Goal: Task Accomplishment & Management: Use online tool/utility

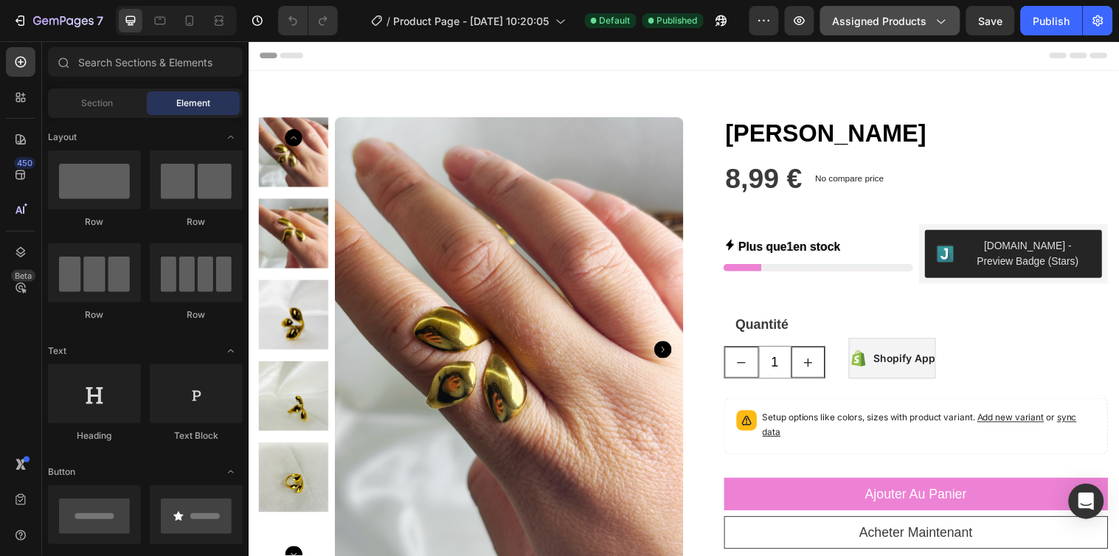
click at [938, 26] on icon "button" at bounding box center [940, 20] width 15 height 15
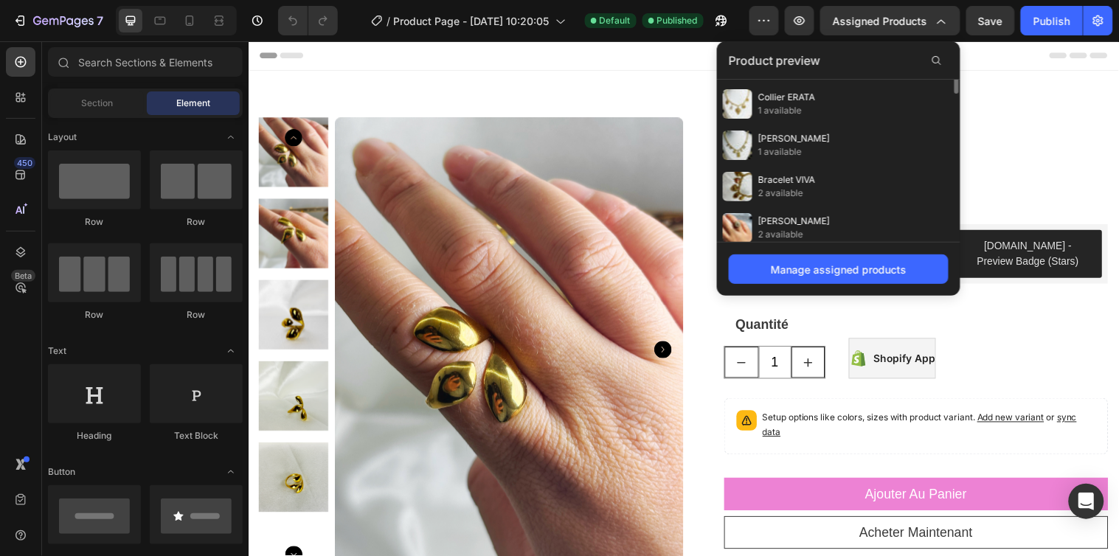
scroll to position [573, 0]
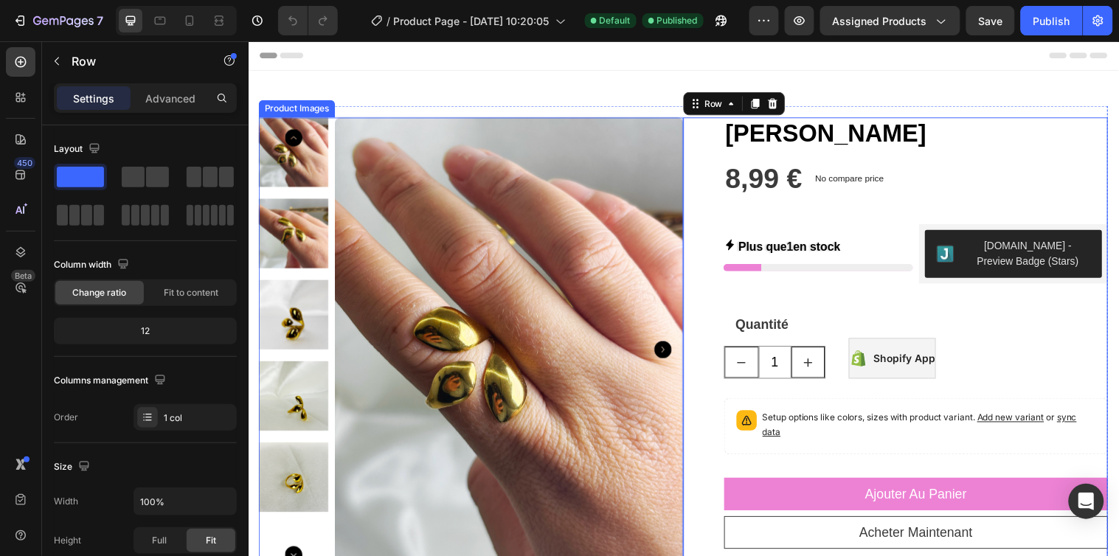
click at [665, 219] on img at bounding box center [513, 354] width 354 height 472
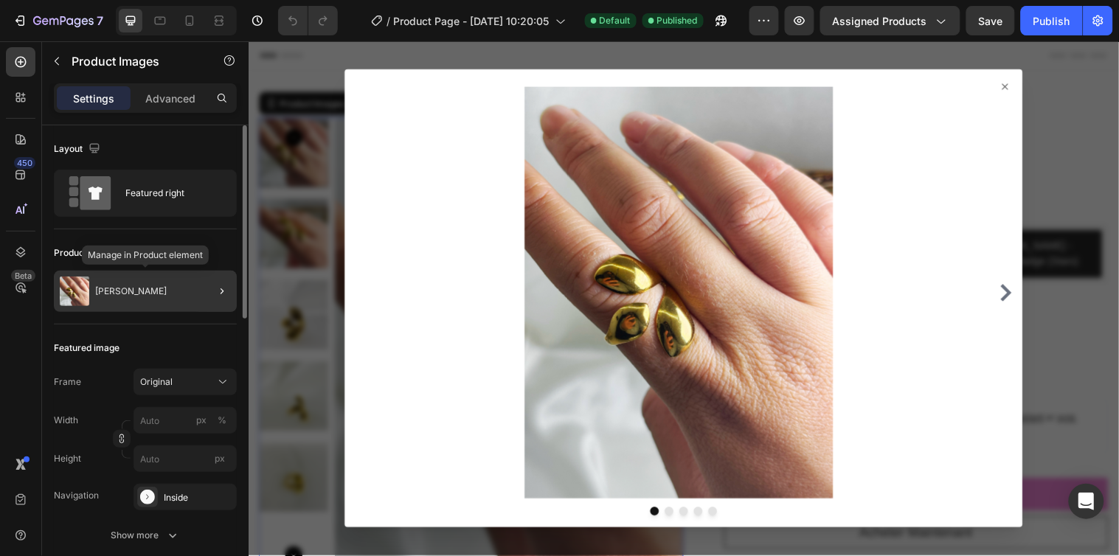
click at [186, 303] on div "[PERSON_NAME]" at bounding box center [145, 291] width 183 height 41
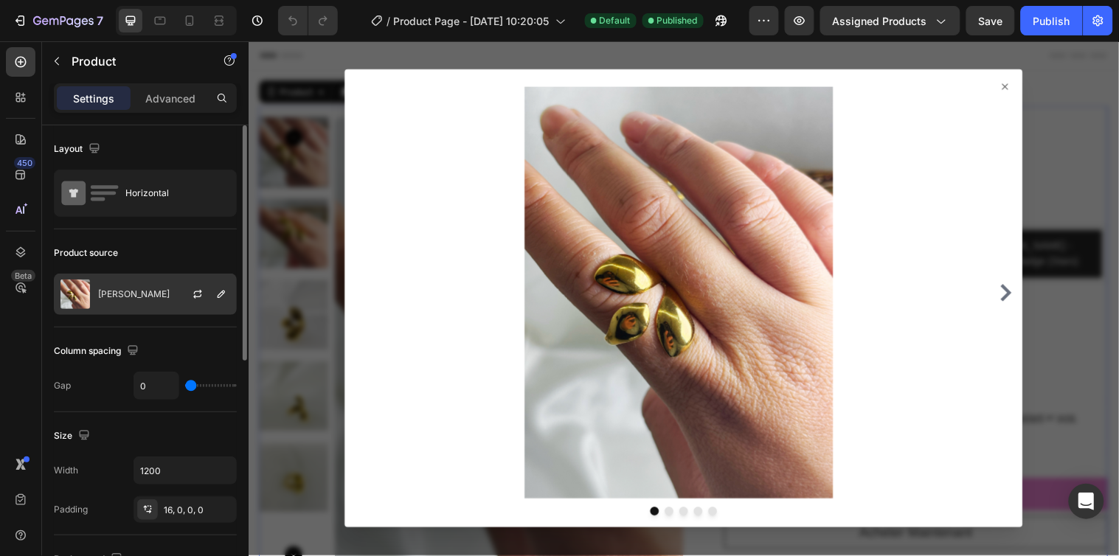
click at [142, 303] on div "[PERSON_NAME]" at bounding box center [145, 294] width 183 height 41
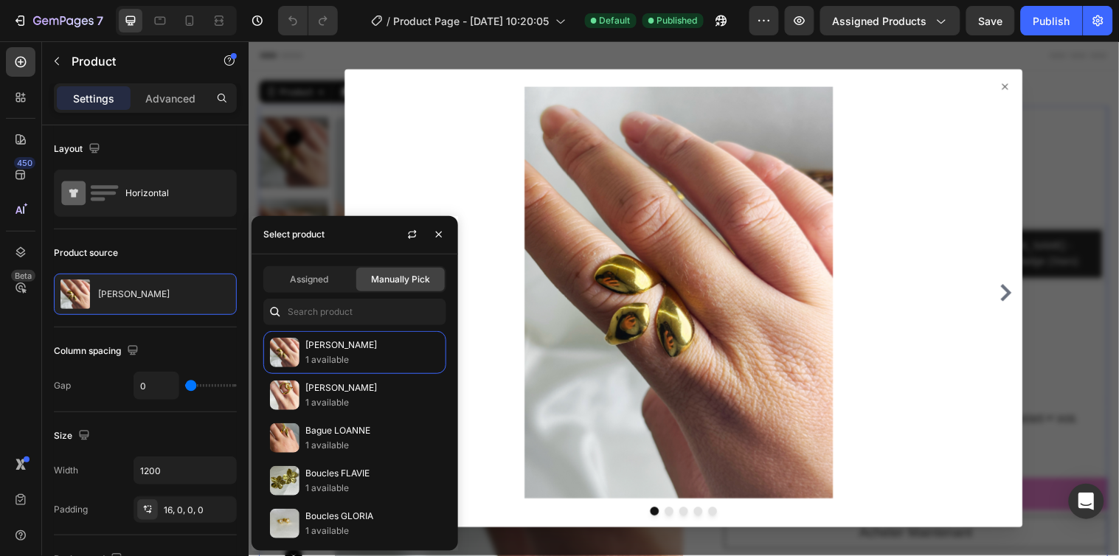
click at [1012, 86] on icon at bounding box center [1018, 87] width 12 height 12
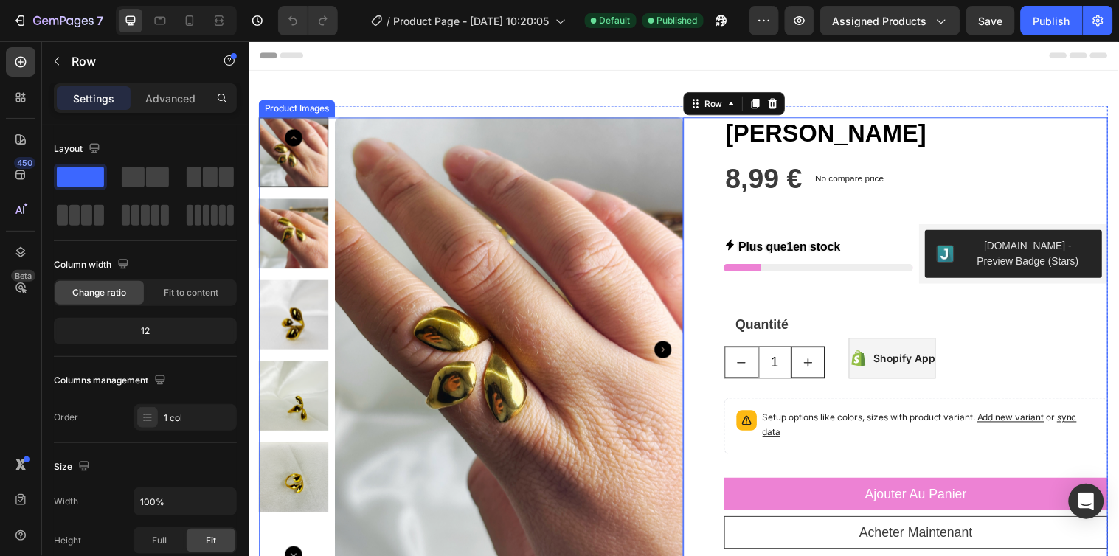
click at [424, 322] on img at bounding box center [513, 354] width 354 height 472
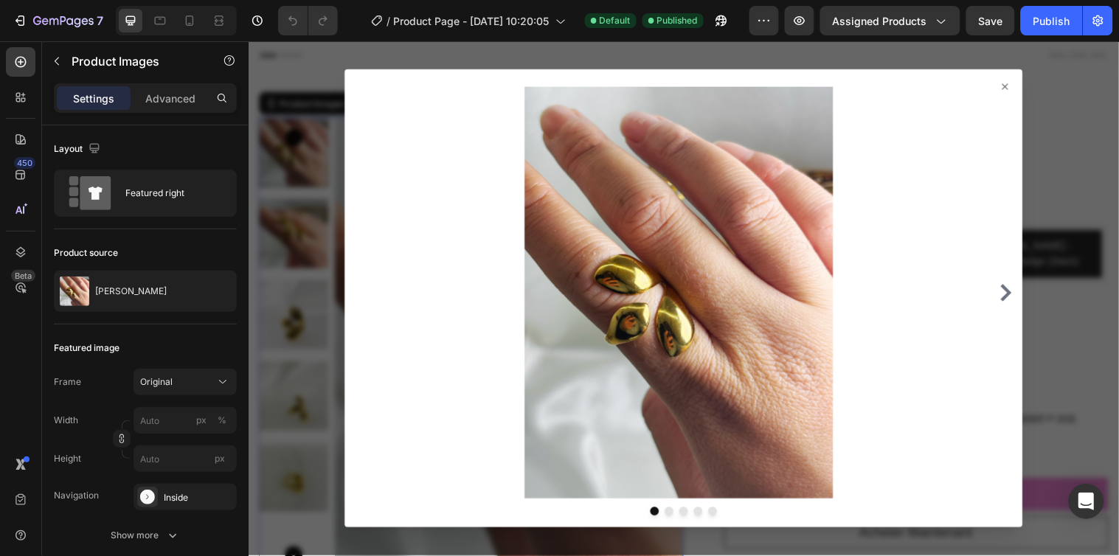
click at [323, 351] on div at bounding box center [690, 302] width 885 height 523
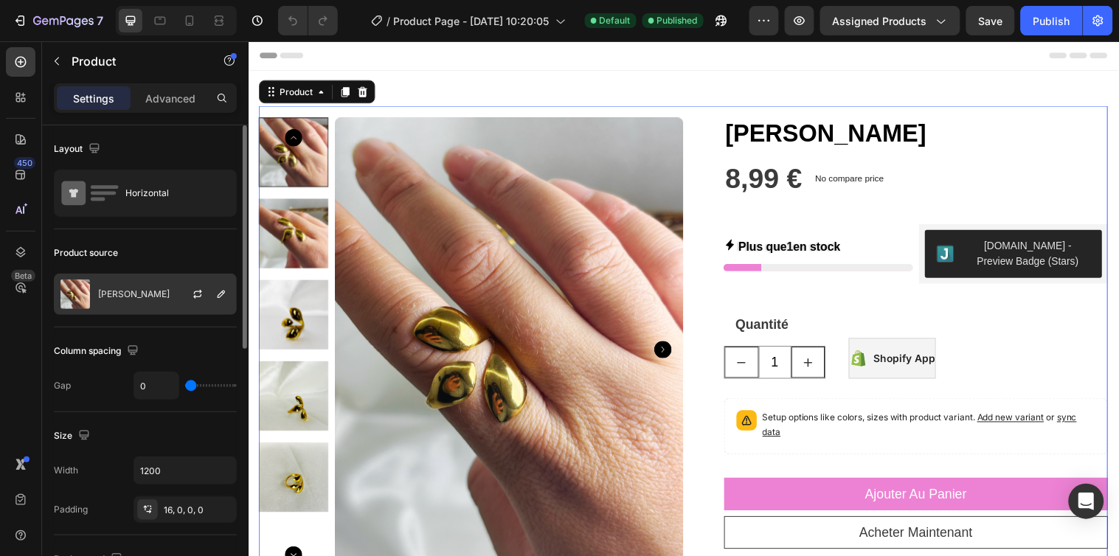
click at [136, 299] on p "[PERSON_NAME]" at bounding box center [134, 294] width 72 height 10
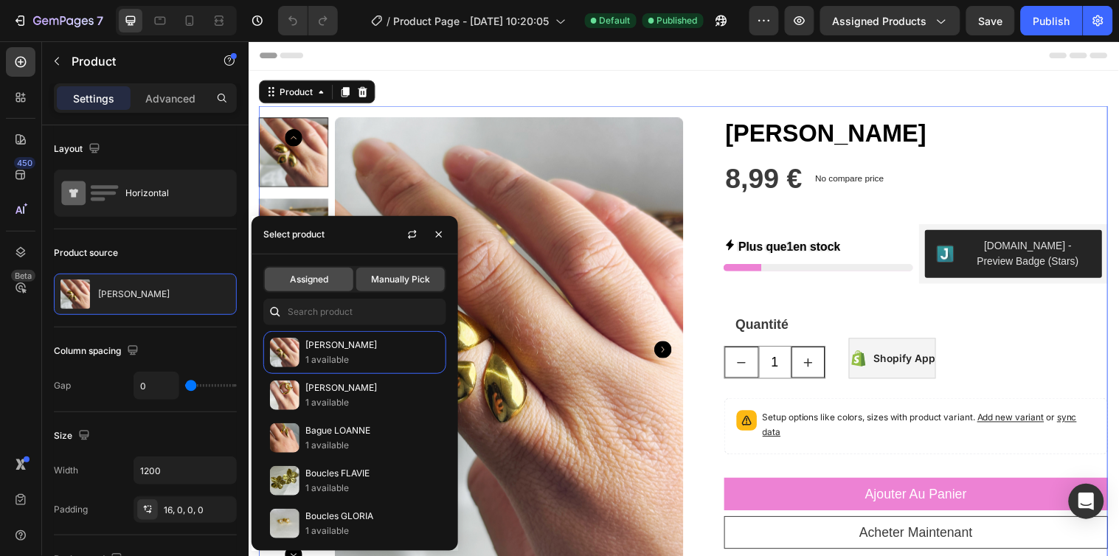
click at [319, 279] on span "Assigned" at bounding box center [309, 279] width 38 height 13
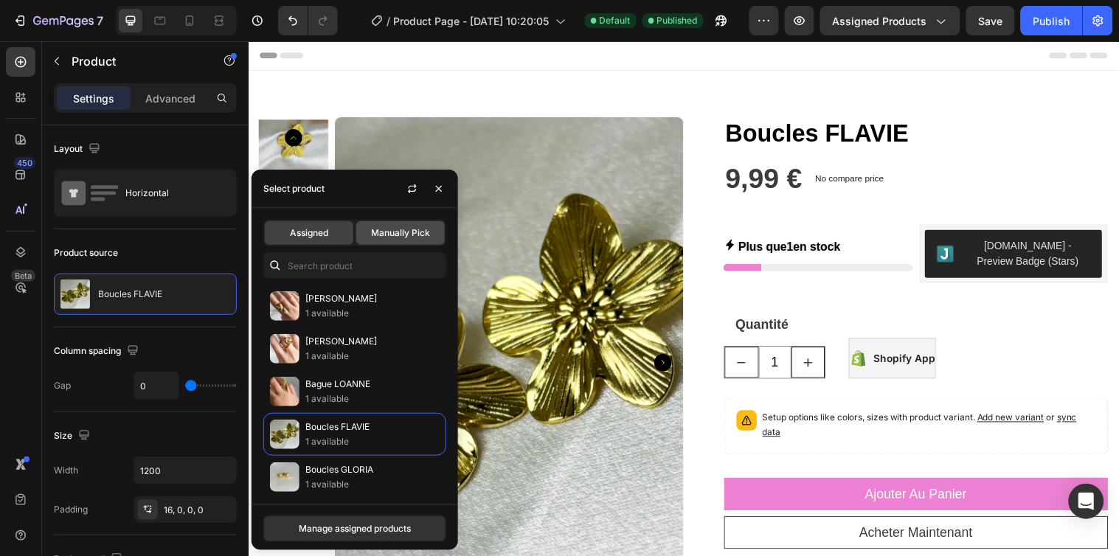
click at [391, 241] on div "Manually Pick" at bounding box center [400, 233] width 89 height 24
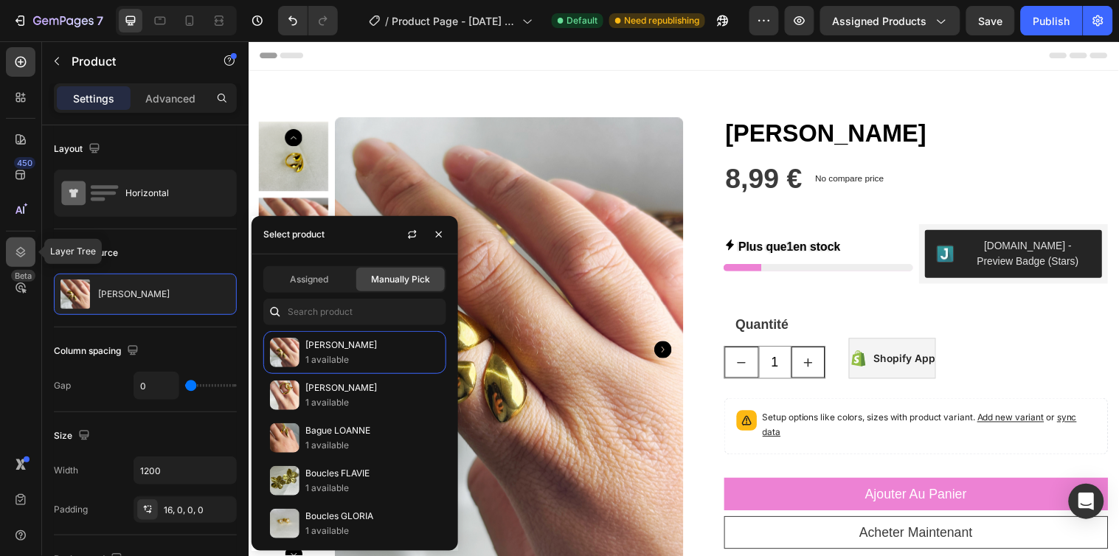
click at [20, 252] on icon at bounding box center [20, 252] width 15 height 15
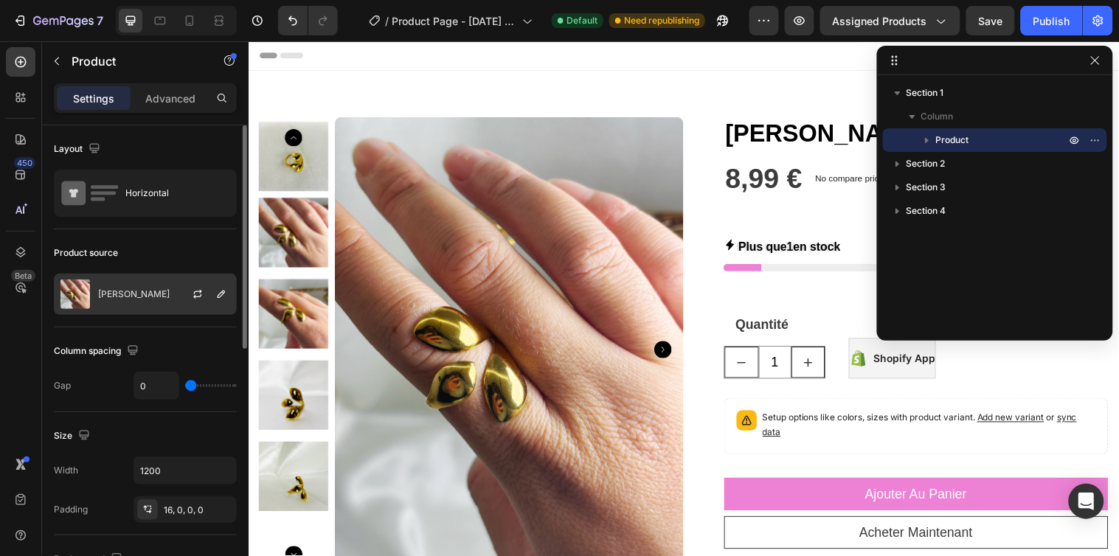
click at [156, 294] on p "[PERSON_NAME]" at bounding box center [134, 294] width 72 height 10
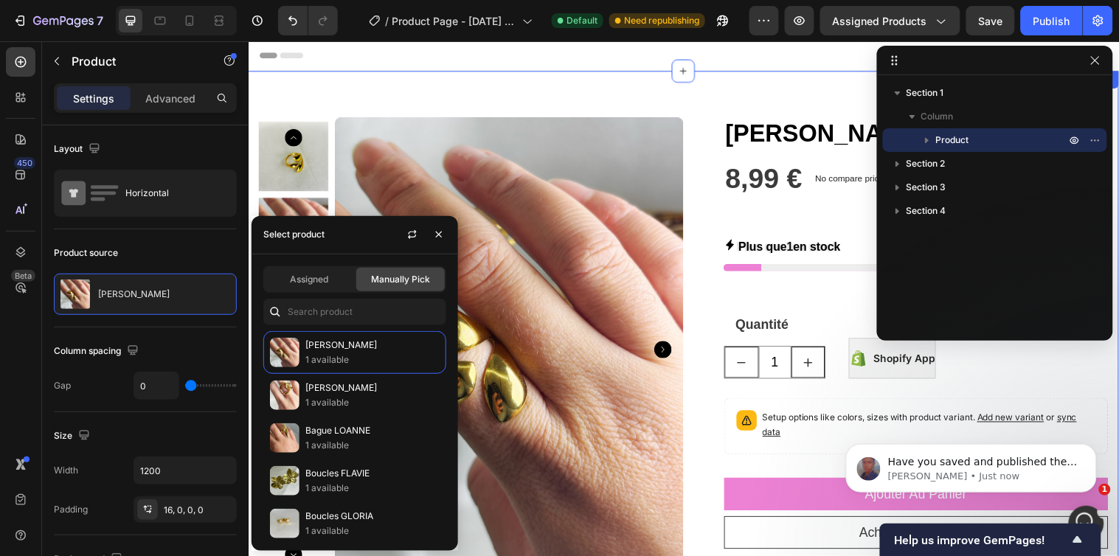
scroll to position [0, 0]
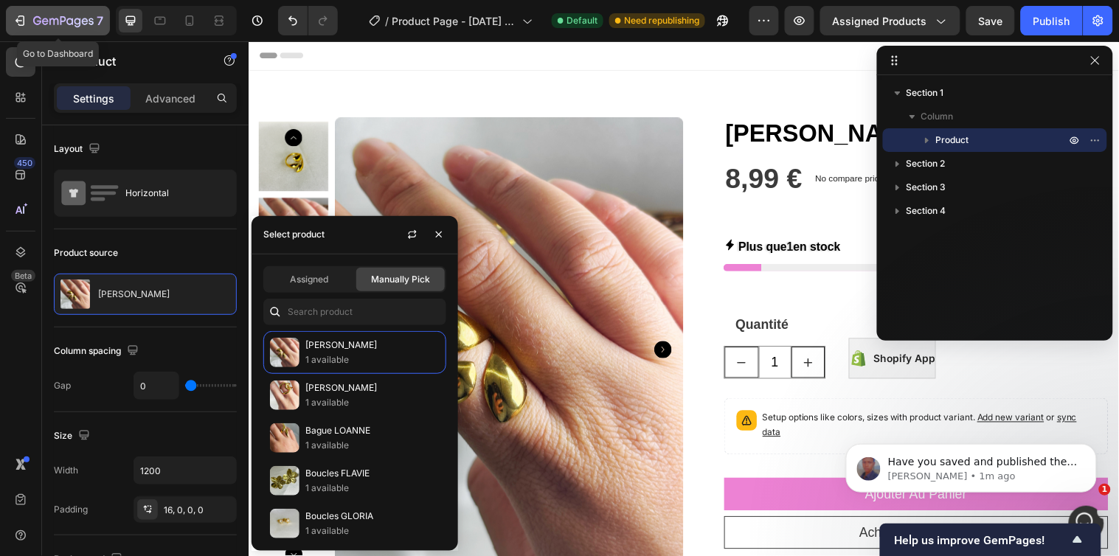
click at [24, 16] on icon "button" at bounding box center [20, 20] width 15 height 15
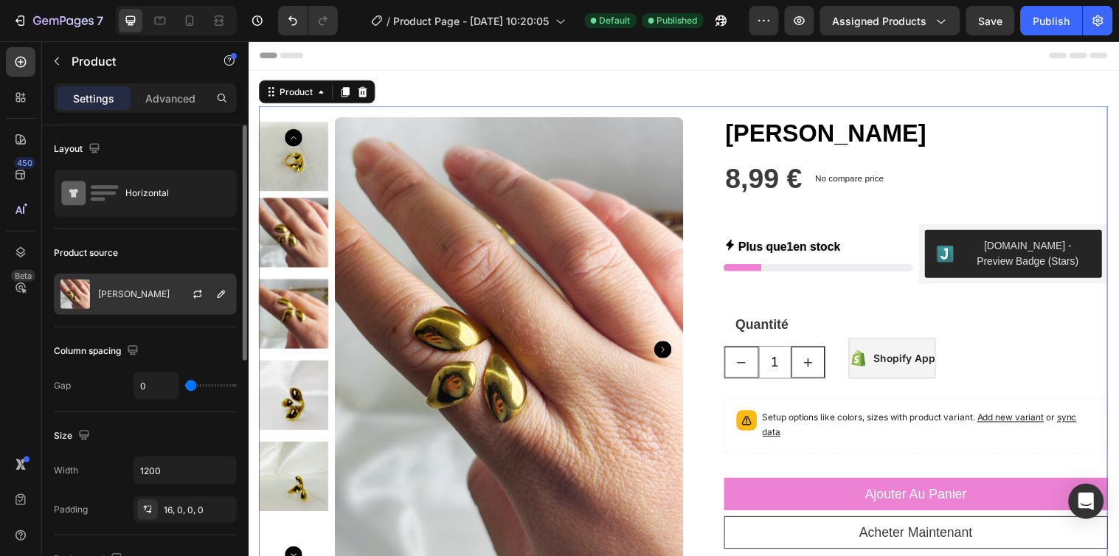
click at [134, 298] on p "[PERSON_NAME]" at bounding box center [134, 294] width 72 height 10
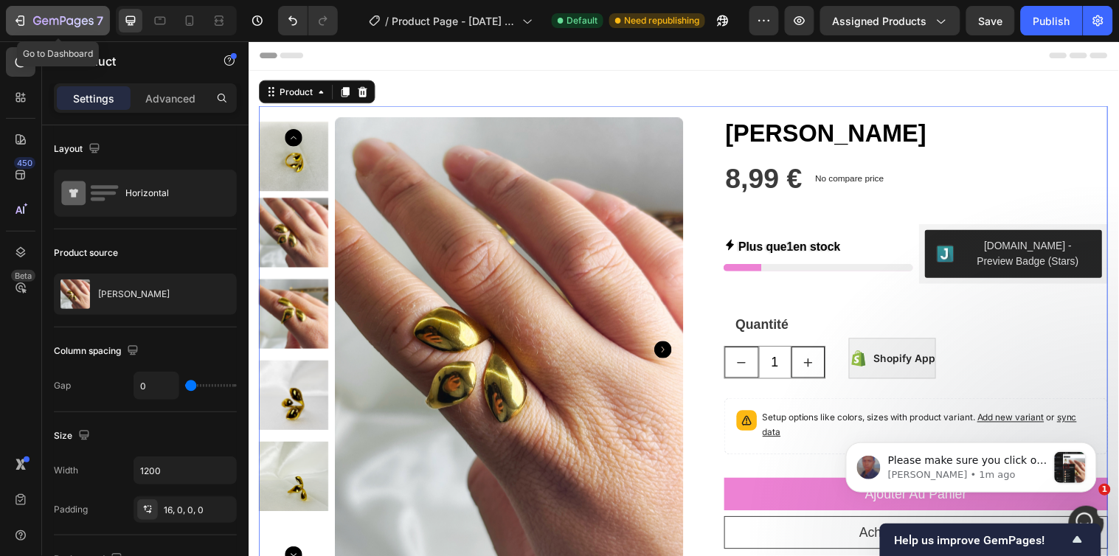
click at [24, 16] on icon "button" at bounding box center [20, 20] width 15 height 15
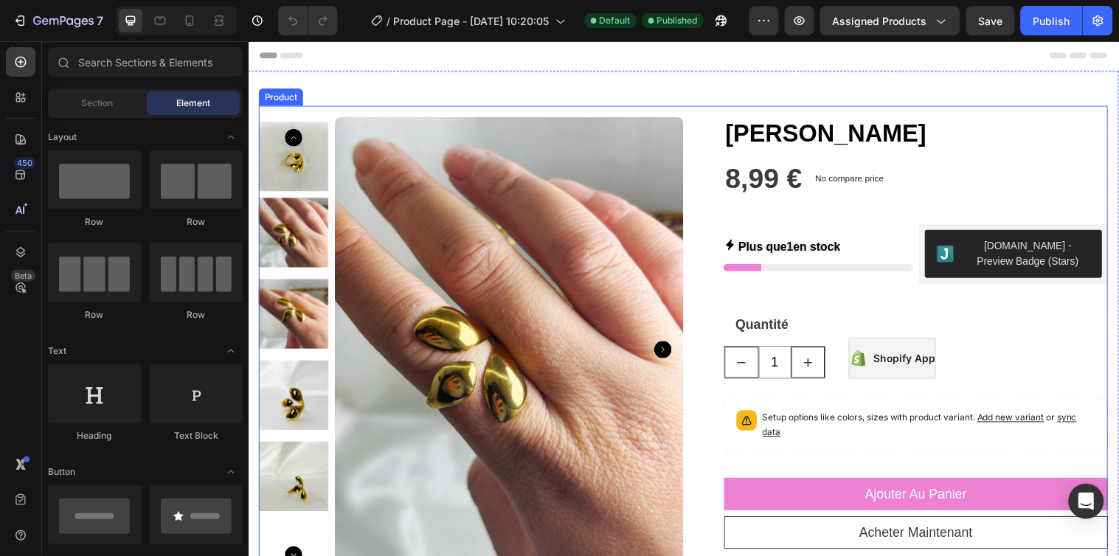
click at [688, 113] on div "Product Images Bague [PERSON_NAME] Product Title 8,99 € Product Price Product P…" at bounding box center [690, 558] width 863 height 904
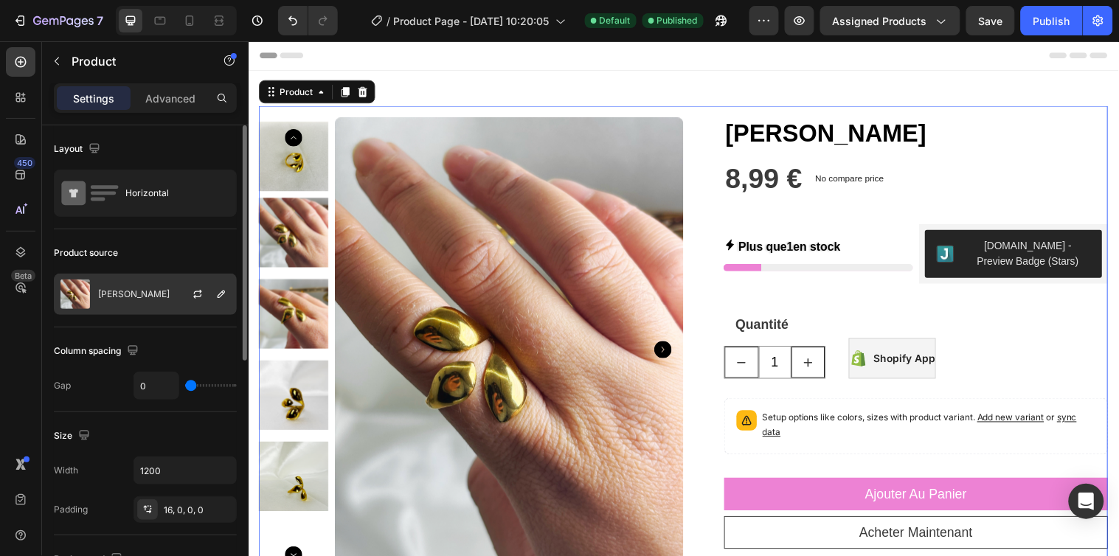
click at [122, 300] on div "[PERSON_NAME]" at bounding box center [145, 294] width 183 height 41
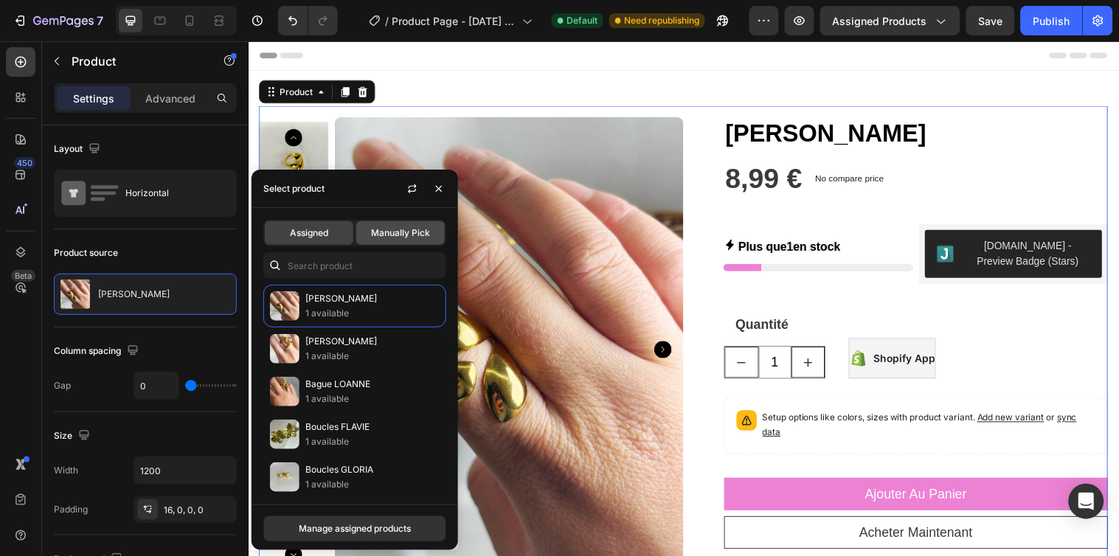
click at [381, 227] on span "Manually Pick" at bounding box center [400, 233] width 59 height 13
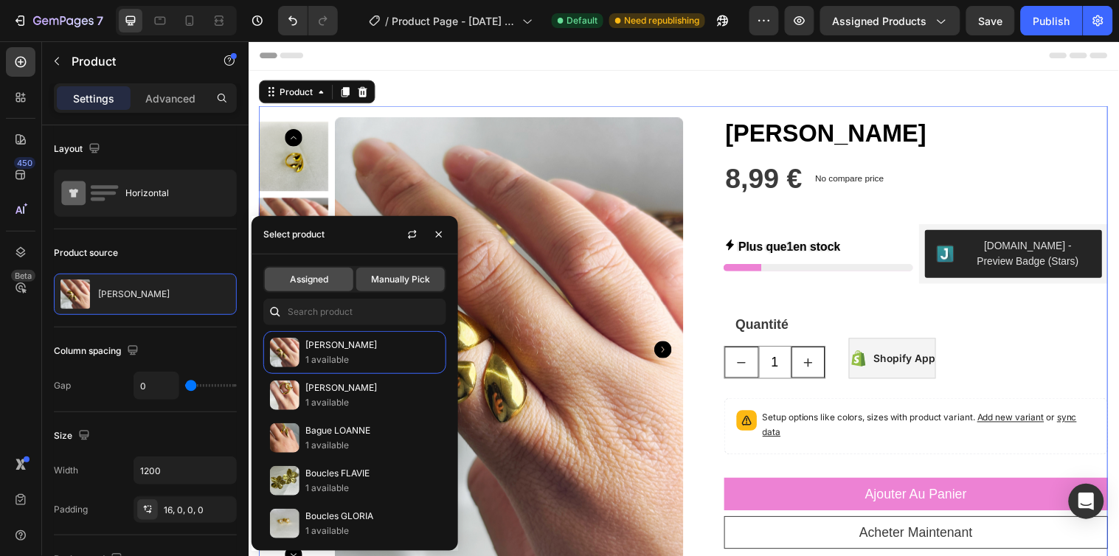
click at [301, 277] on span "Assigned" at bounding box center [309, 279] width 38 height 13
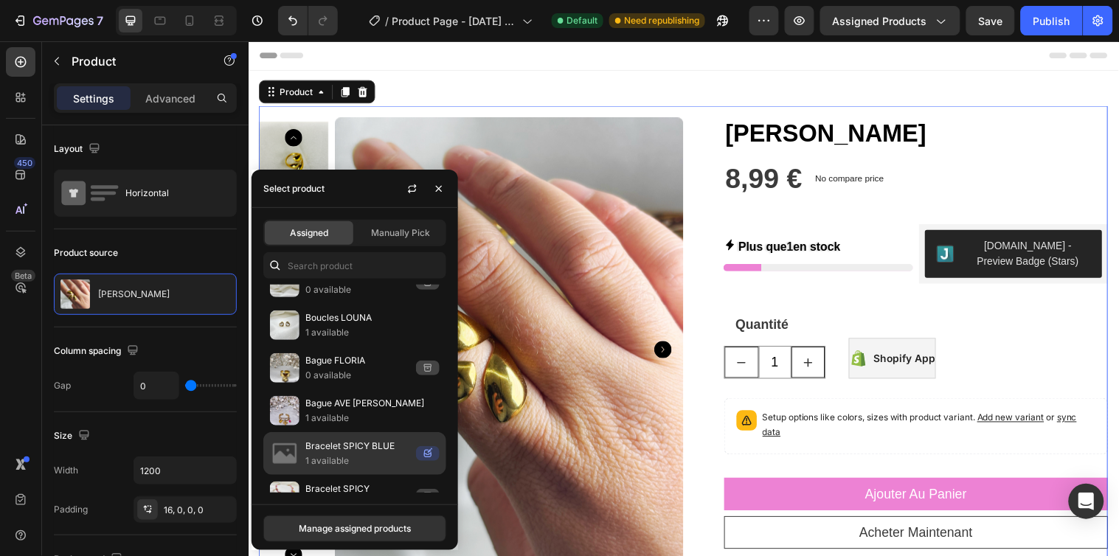
scroll to position [1535, 0]
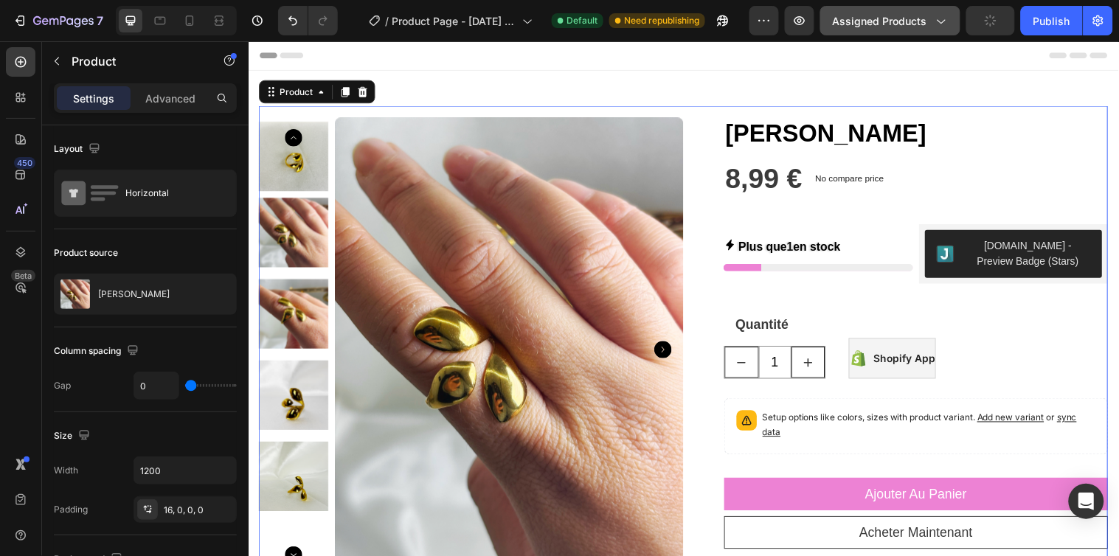
click at [945, 20] on icon "button" at bounding box center [940, 20] width 15 height 15
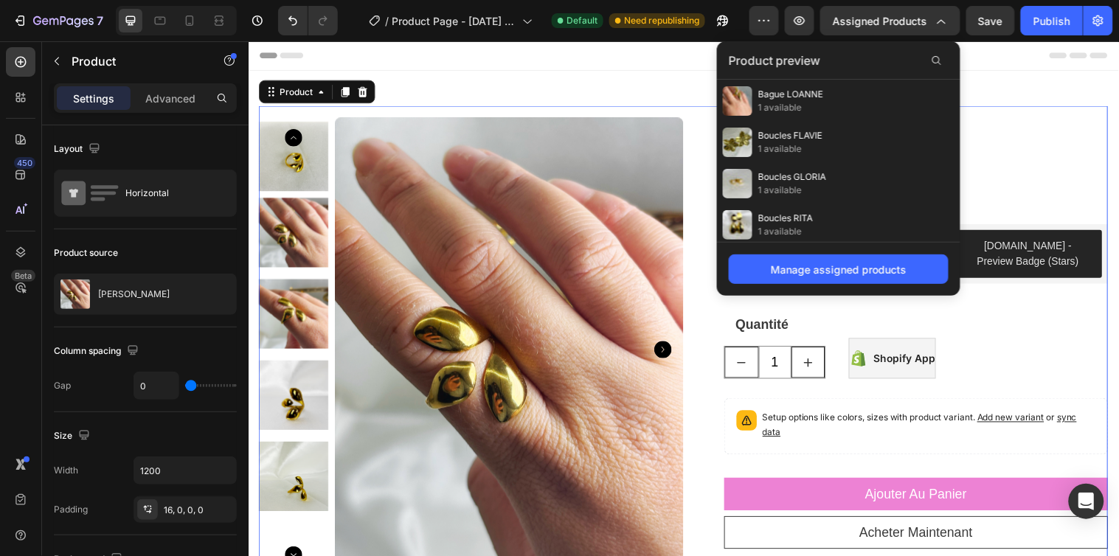
scroll to position [246, 0]
click at [604, 66] on div "Header" at bounding box center [691, 56] width 862 height 30
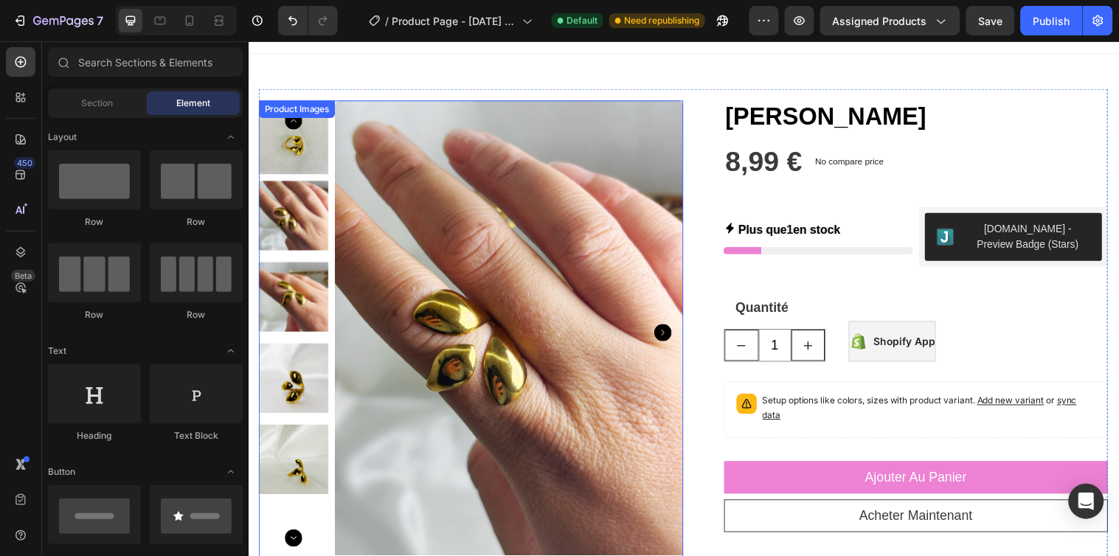
scroll to position [0, 0]
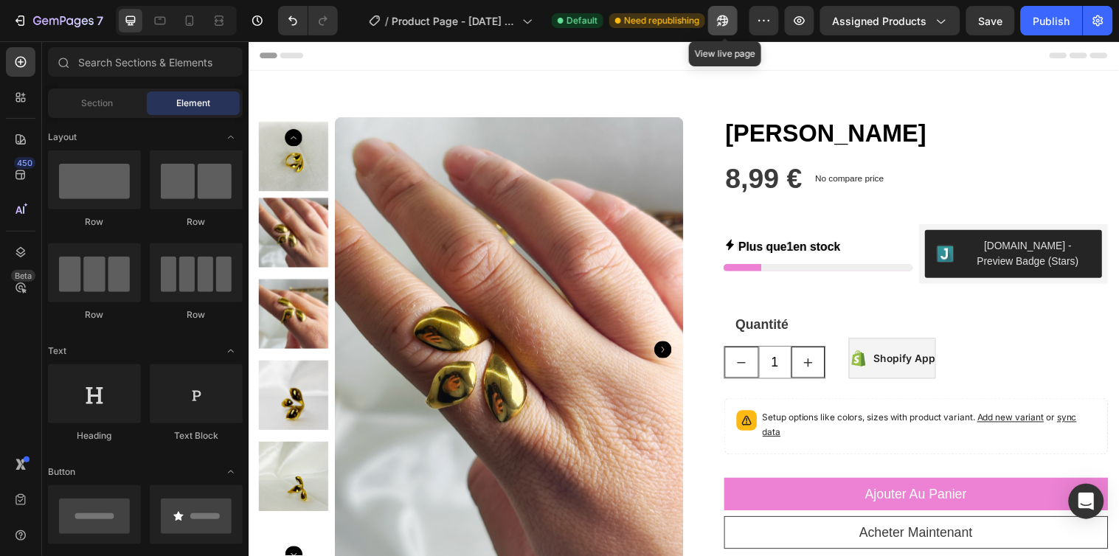
click at [719, 26] on icon "button" at bounding box center [723, 20] width 15 height 15
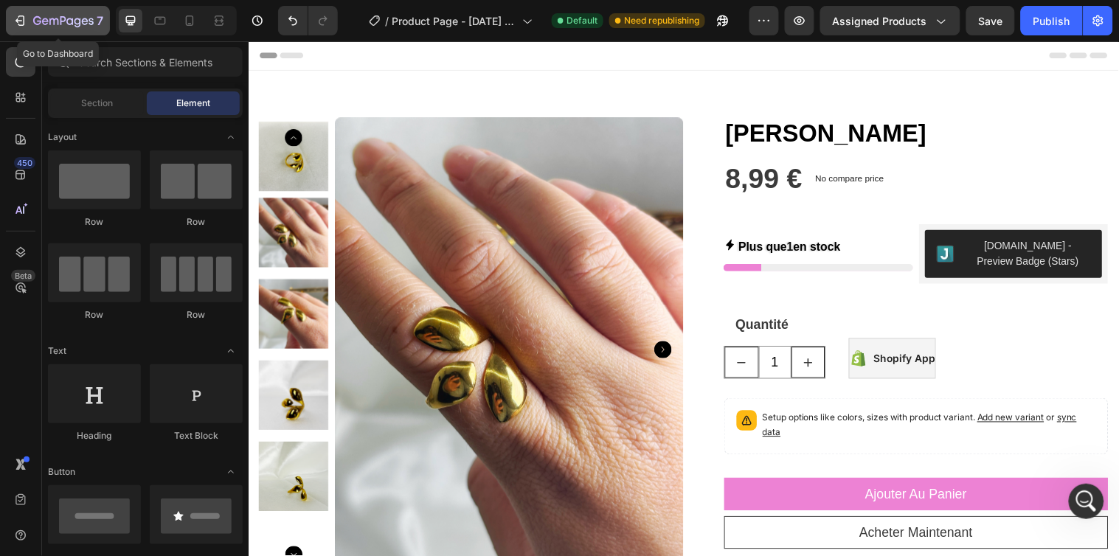
click at [18, 16] on icon "button" at bounding box center [21, 20] width 7 height 10
